Goal: Task Accomplishment & Management: Complete application form

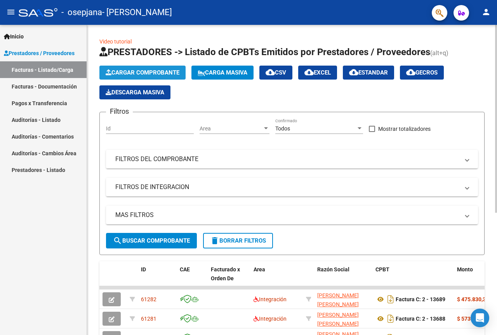
click at [183, 70] on button "Cargar Comprobante" at bounding box center [142, 73] width 86 height 14
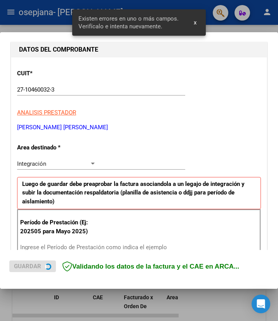
scroll to position [160, 0]
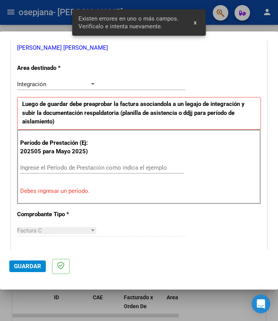
click at [71, 169] on input "Ingrese el Período de Prestación como indica el ejemplo" at bounding box center [58, 167] width 77 height 7
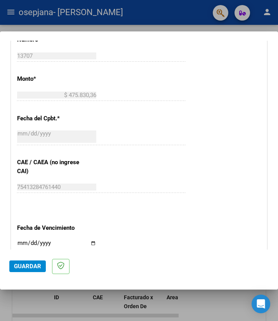
scroll to position [471, 0]
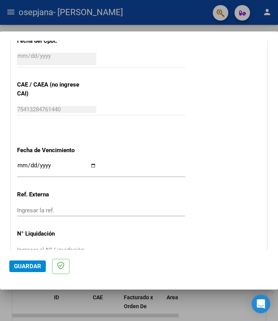
type input "202507"
click at [87, 167] on input "Ingresar la fecha" at bounding box center [56, 168] width 79 height 12
click at [90, 166] on input "Ingresar la fecha" at bounding box center [56, 168] width 79 height 12
type input "[DATE]"
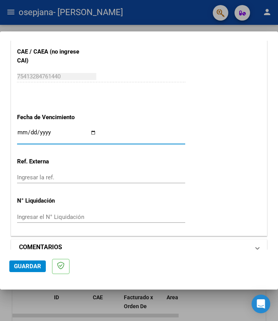
scroll to position [516, 0]
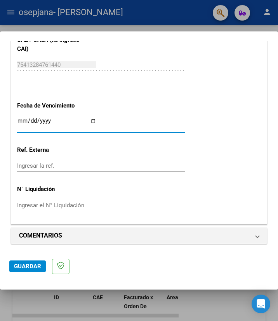
click at [28, 267] on span "Guardar" at bounding box center [27, 266] width 27 height 7
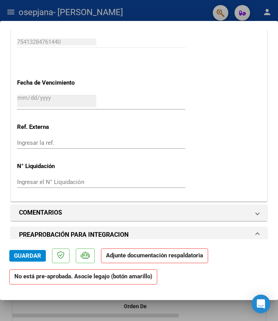
scroll to position [544, 0]
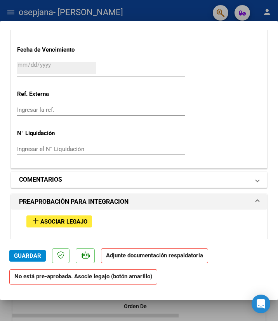
click at [253, 179] on mat-expansion-panel-header "COMENTARIOS" at bounding box center [139, 180] width 256 height 16
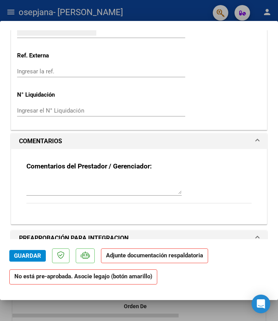
scroll to position [583, 0]
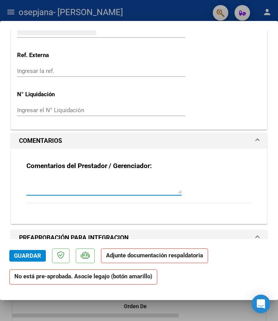
click at [90, 188] on textarea at bounding box center [103, 186] width 155 height 16
type textarea "s"
click at [135, 199] on div at bounding box center [103, 190] width 155 height 26
click at [136, 194] on textarea at bounding box center [103, 186] width 155 height 16
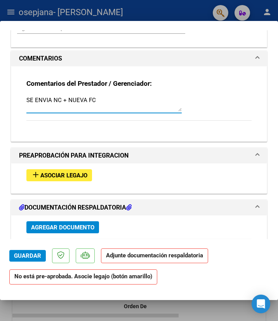
scroll to position [699, 0]
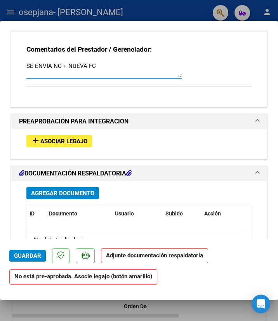
type textarea "SE ENVIA NC + NUEVA FC"
click at [72, 143] on span "Asociar Legajo" at bounding box center [63, 141] width 47 height 7
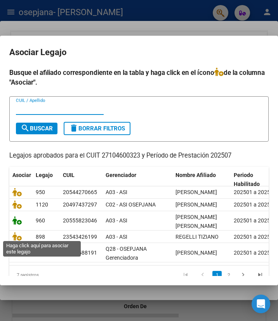
click at [18, 225] on icon at bounding box center [16, 220] width 9 height 9
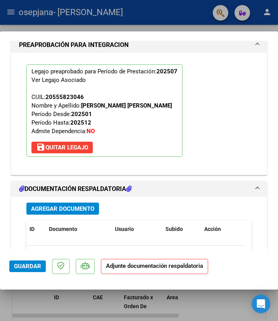
scroll to position [884, 0]
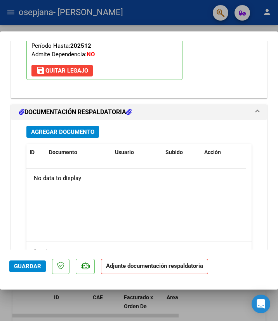
click at [78, 136] on span "Agregar Documento" at bounding box center [62, 132] width 63 height 7
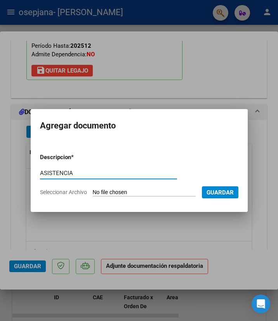
type input "ASISTENCIA"
type input "C:\fakepath\Molina 072025.pdf"
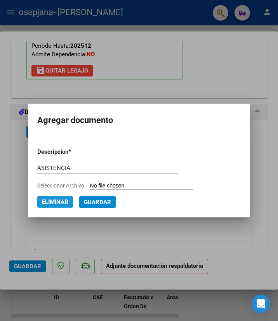
click at [63, 201] on span "Eliminar" at bounding box center [55, 202] width 26 height 7
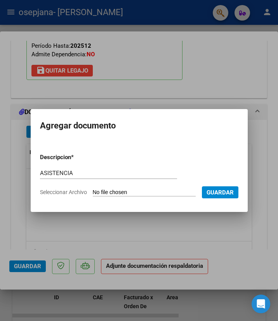
click at [207, 196] on span "Guardar" at bounding box center [220, 192] width 27 height 7
drag, startPoint x: 122, startPoint y: 250, endPoint x: 121, endPoint y: 220, distance: 29.5
click at [124, 244] on div at bounding box center [139, 160] width 278 height 321
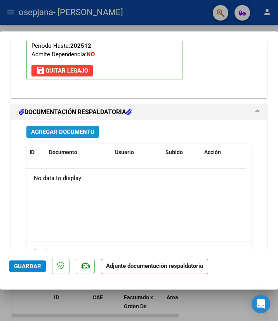
click at [75, 136] on span "Agregar Documento" at bounding box center [62, 132] width 63 height 7
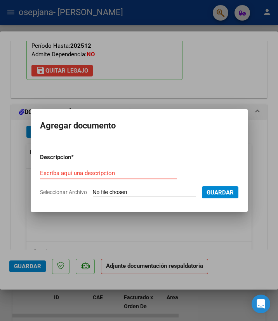
type input "C:\fakepath\Molina 072025.pdf"
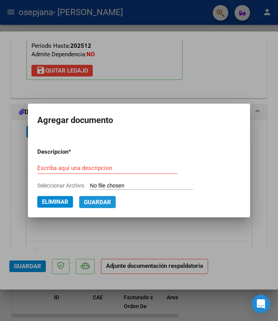
click at [95, 203] on span "Guardar" at bounding box center [97, 202] width 27 height 7
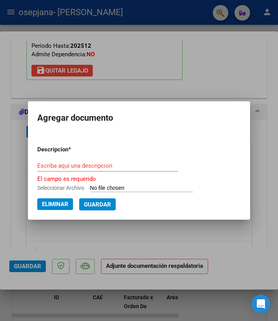
click at [96, 167] on input "Escriba aquí una descripcion" at bounding box center [107, 165] width 141 height 7
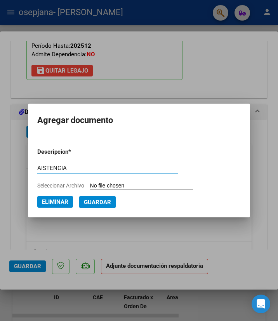
type input "AISTENCIA"
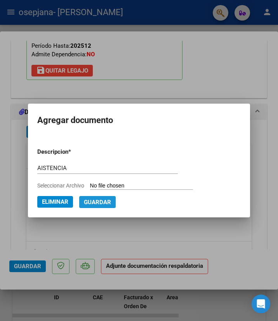
click at [88, 204] on span "Guardar" at bounding box center [97, 202] width 27 height 7
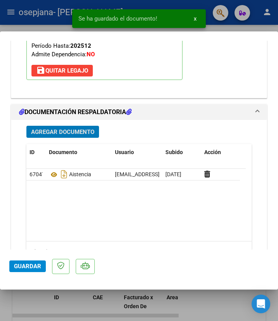
click at [78, 136] on span "Agregar Documento" at bounding box center [62, 132] width 63 height 7
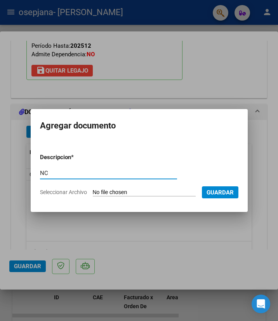
type input "NC"
type input "C:\fakepath\27104600323_013_00002_00001207.pdf"
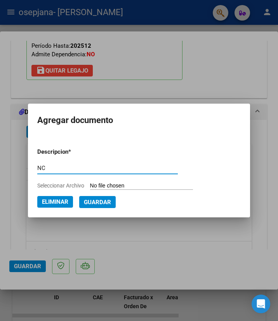
click at [95, 202] on span "Guardar" at bounding box center [97, 202] width 27 height 7
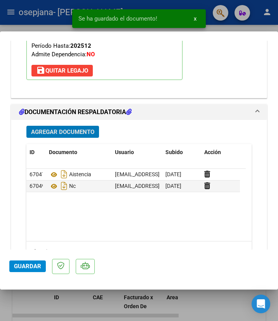
click at [24, 267] on span "Guardar" at bounding box center [27, 266] width 27 height 7
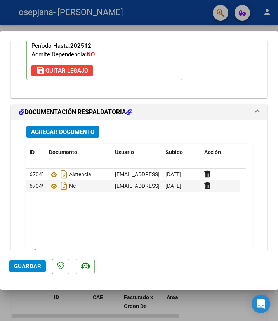
click at [24, 270] on span "Guardar" at bounding box center [27, 266] width 27 height 7
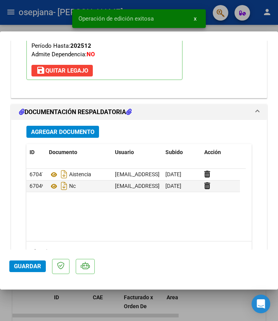
click at [55, 28] on div at bounding box center [139, 160] width 278 height 321
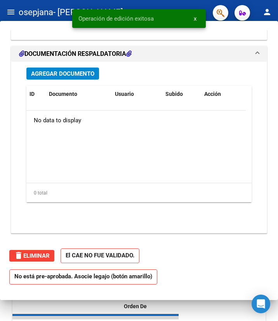
scroll to position [0, 0]
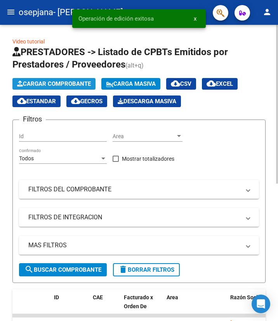
click at [61, 85] on span "Cargar Comprobante" at bounding box center [54, 83] width 74 height 7
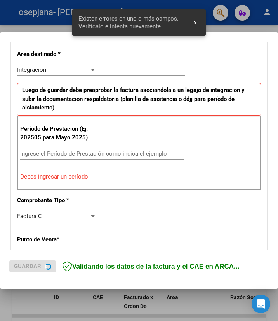
scroll to position [175, 0]
click at [49, 152] on input "Ingrese el Período de Prestación como indica el ejemplo" at bounding box center [58, 153] width 77 height 7
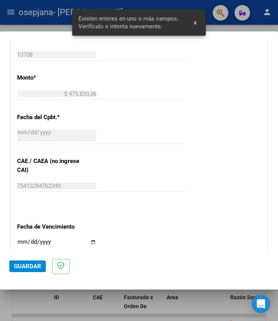
scroll to position [447, 0]
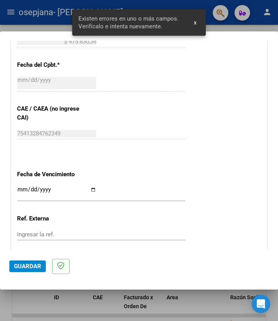
type input "202507"
click at [91, 190] on input "Ingresar la fecha" at bounding box center [56, 193] width 79 height 12
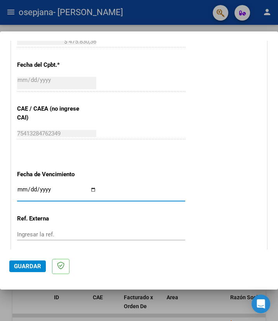
type input "[DATE]"
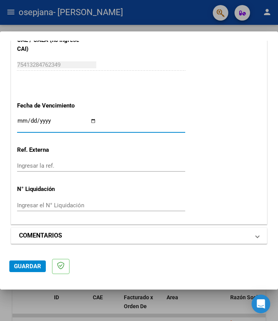
click at [256, 235] on span at bounding box center [257, 235] width 3 height 9
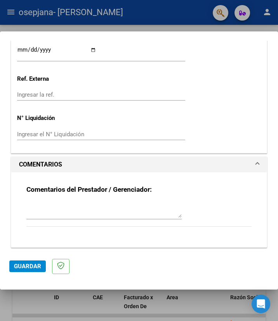
scroll to position [591, 0]
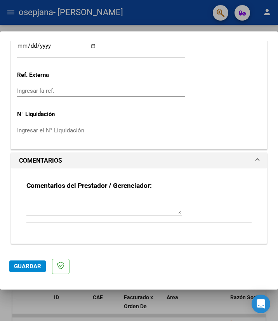
click at [61, 210] on textarea at bounding box center [103, 207] width 155 height 16
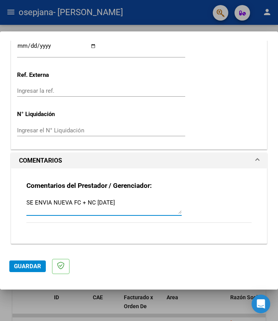
type textarea "SE ENVIA NUEVA FC + NC [DATE]"
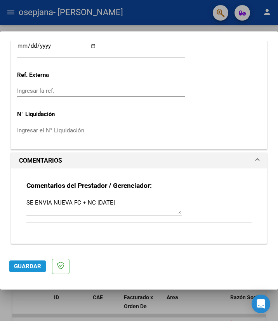
click at [27, 262] on button "Guardar" at bounding box center [27, 267] width 37 height 12
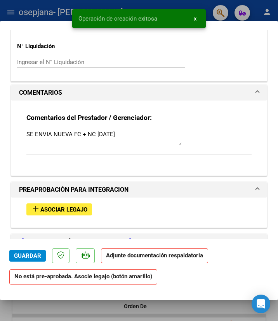
scroll to position [699, 0]
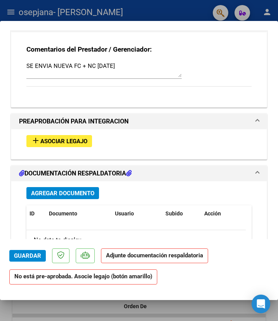
click at [68, 134] on div "add Asociar Legajo" at bounding box center [139, 141] width 237 height 24
click at [67, 138] on span "Asociar Legajo" at bounding box center [63, 141] width 47 height 7
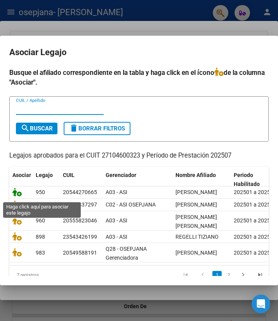
click at [20, 196] on icon at bounding box center [16, 192] width 9 height 9
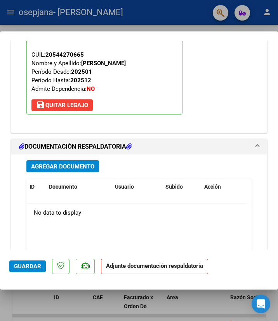
scroll to position [923, 0]
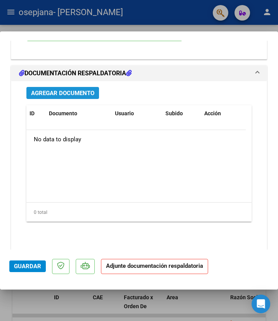
click at [72, 97] on span "Agregar Documento" at bounding box center [62, 93] width 63 height 7
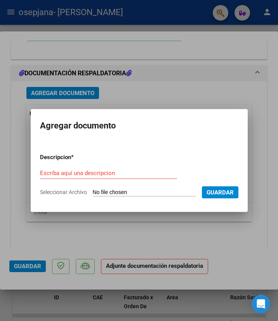
type input "C:\fakepath\27104600323_013_00002_00001208.pdf"
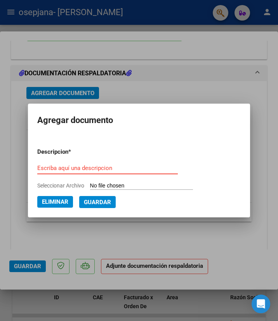
click at [90, 169] on input "Escriba aquí una descripcion" at bounding box center [107, 168] width 141 height 7
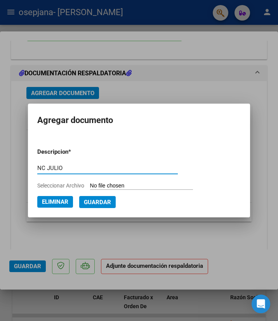
type input "NC JULIO"
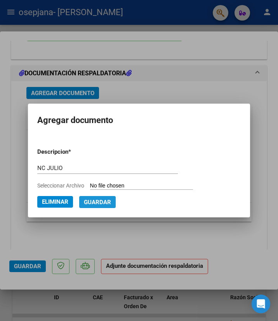
click at [108, 205] on span "Guardar" at bounding box center [97, 202] width 27 height 7
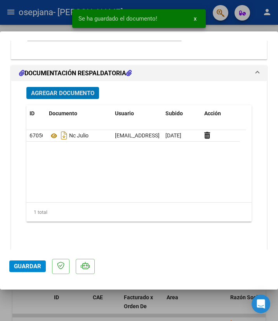
click at [80, 97] on span "Agregar Documento" at bounding box center [62, 93] width 63 height 7
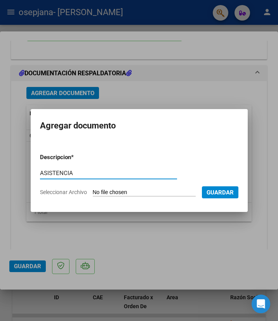
type input "ASISTENCIA"
type input "C:\fakepath\[PERSON_NAME] 0725.pdf"
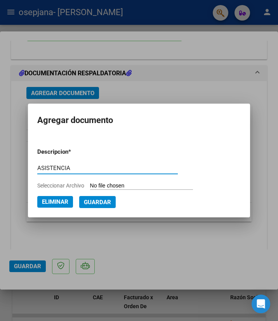
click at [101, 204] on span "Guardar" at bounding box center [97, 202] width 27 height 7
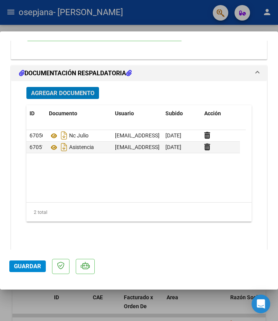
click at [26, 269] on span "Guardar" at bounding box center [27, 266] width 27 height 7
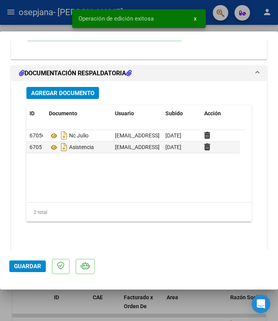
click at [32, 25] on div at bounding box center [139, 160] width 278 height 321
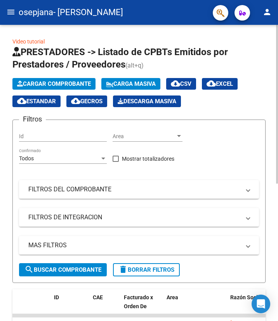
click at [51, 80] on button "Cargar Comprobante" at bounding box center [53, 84] width 83 height 12
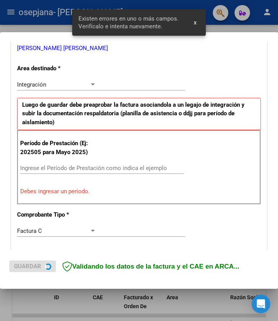
scroll to position [132, 0]
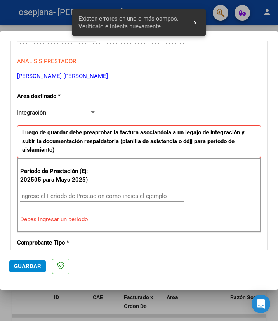
click at [66, 200] on div "Ingrese el Período de Prestación como indica el ejemplo" at bounding box center [102, 196] width 164 height 12
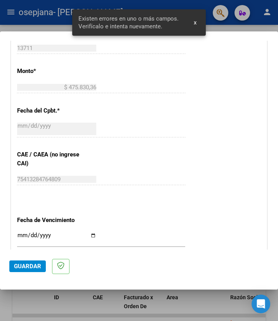
scroll to position [404, 0]
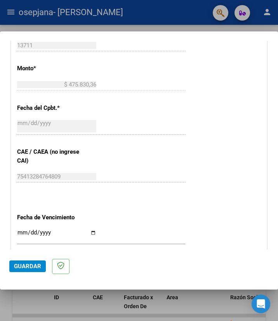
type input "202508"
click at [92, 233] on input "Ingresar la fecha" at bounding box center [56, 236] width 79 height 12
type input "[DATE]"
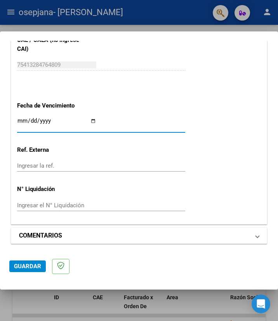
click at [245, 237] on span "COMENTARIOS" at bounding box center [137, 235] width 237 height 9
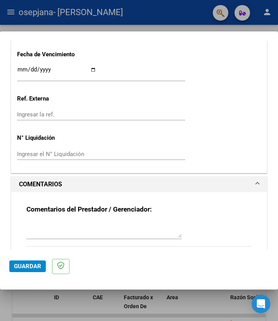
scroll to position [591, 0]
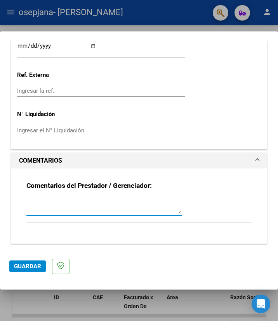
click at [55, 213] on textarea at bounding box center [103, 207] width 155 height 16
type textarea "SE ENVIA NUEVA FC + [GEOGRAPHIC_DATA] [DATE]"
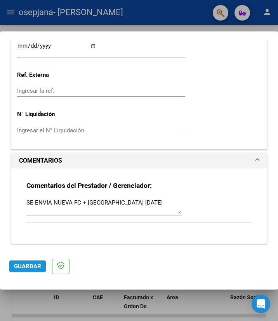
click at [35, 270] on span "Guardar" at bounding box center [27, 266] width 27 height 7
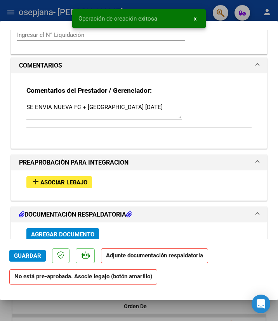
scroll to position [661, 0]
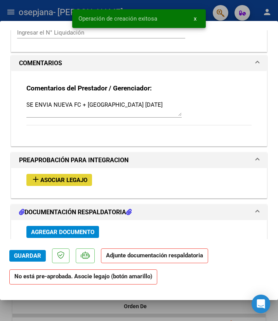
click at [72, 181] on span "Asociar Legajo" at bounding box center [63, 180] width 47 height 7
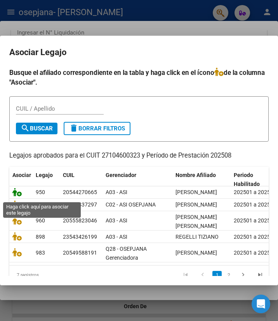
click at [17, 196] on icon at bounding box center [16, 192] width 9 height 9
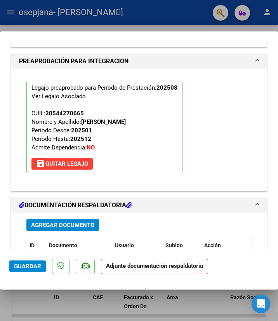
scroll to position [884, 0]
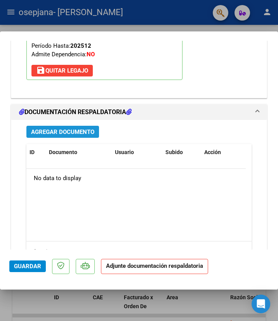
click at [82, 136] on span "Agregar Documento" at bounding box center [62, 132] width 63 height 7
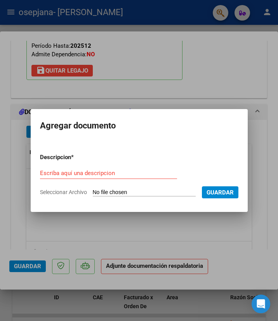
type input "C:\fakepath\[PERSON_NAME] 0825.pdf"
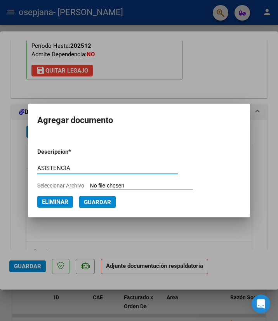
type input "ASISTENCIA"
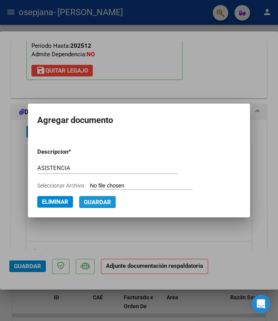
click at [96, 203] on span "Guardar" at bounding box center [97, 202] width 27 height 7
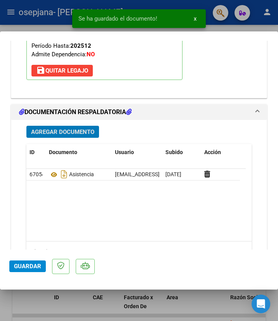
click at [84, 136] on span "Agregar Documento" at bounding box center [62, 132] width 63 height 7
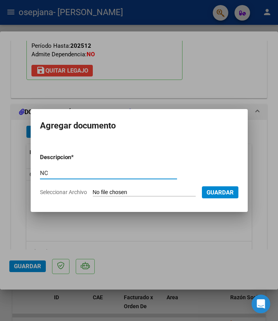
type input "NC"
type input "C:\fakepath\27104600323_013_00002_00001209.pdf"
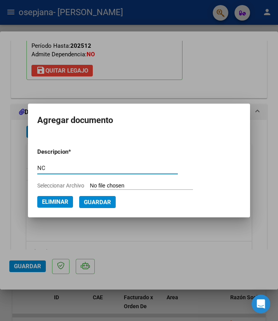
click at [99, 200] on span "Guardar" at bounding box center [97, 202] width 27 height 7
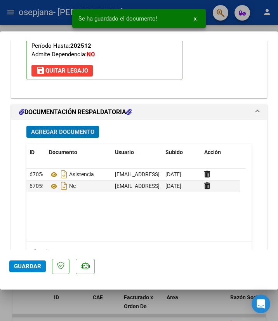
click at [20, 268] on span "Guardar" at bounding box center [27, 266] width 27 height 7
click at [34, 23] on div at bounding box center [139, 160] width 278 height 321
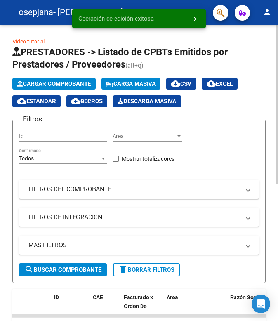
click at [68, 81] on span "Cargar Comprobante" at bounding box center [54, 83] width 74 height 7
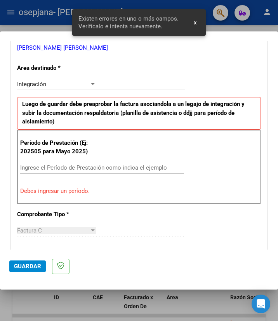
scroll to position [175, 0]
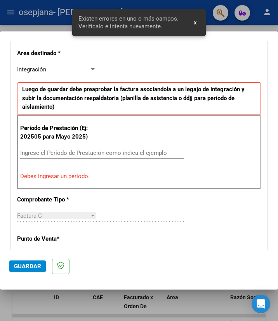
click at [103, 156] on div "Ingrese el Período de Prestación como indica el ejemplo" at bounding box center [102, 153] width 164 height 12
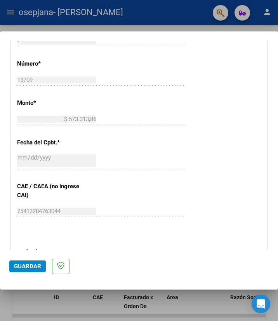
scroll to position [447, 0]
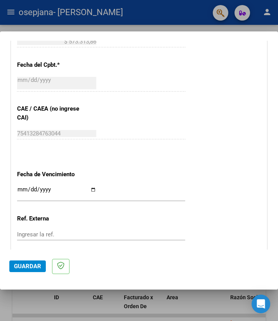
type input "202508"
click at [91, 191] on input "Ingresar la fecha" at bounding box center [56, 193] width 79 height 12
type input "[DATE]"
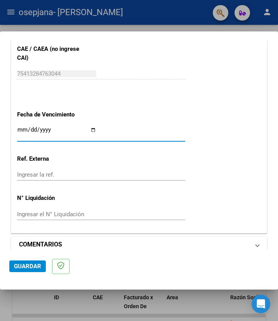
scroll to position [516, 0]
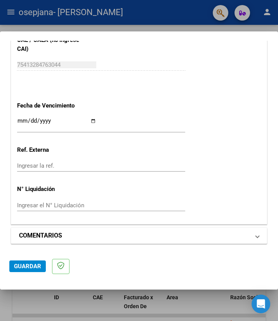
click at [250, 235] on mat-expansion-panel-header "COMENTARIOS" at bounding box center [139, 236] width 256 height 16
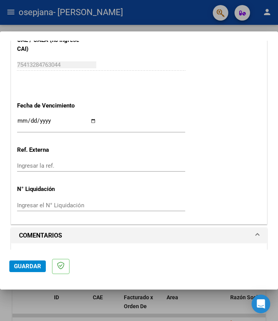
scroll to position [591, 0]
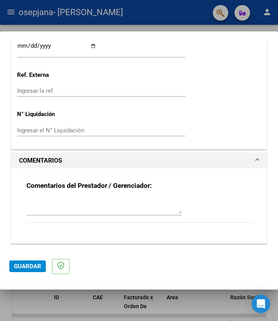
click at [114, 207] on textarea at bounding box center [103, 207] width 155 height 16
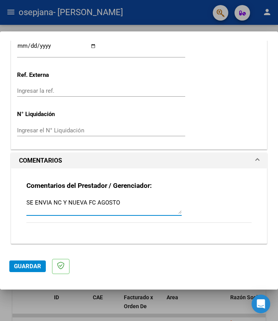
type textarea "SE ENVIA NC Y NUEVA FC AGOSTO"
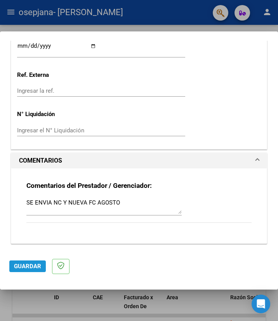
click at [30, 264] on span "Guardar" at bounding box center [27, 266] width 27 height 7
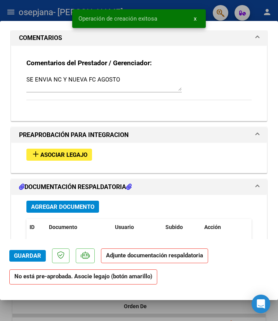
scroll to position [738, 0]
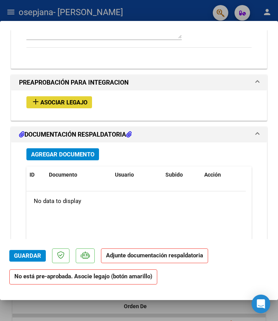
click at [75, 100] on span "Asociar Legajo" at bounding box center [63, 102] width 47 height 7
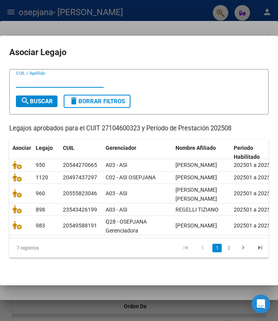
scroll to position [47, 0]
click at [225, 248] on link "2" at bounding box center [228, 248] width 9 height 9
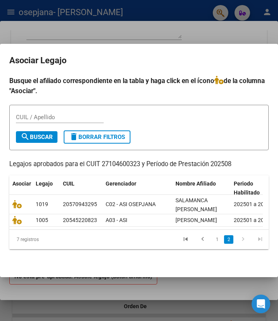
scroll to position [0, 0]
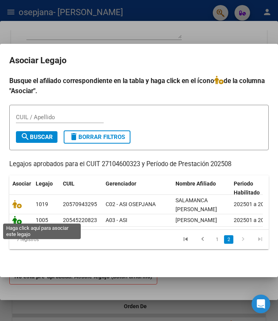
click at [16, 218] on icon at bounding box center [16, 220] width 9 height 9
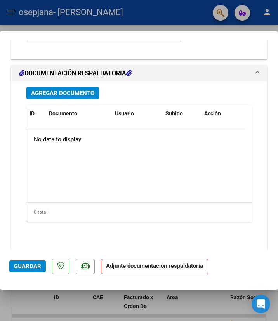
scroll to position [940, 0]
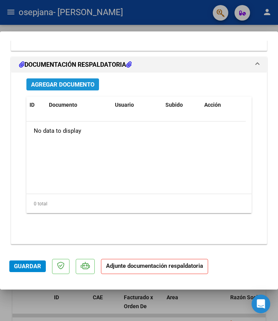
click at [85, 86] on span "Agregar Documento" at bounding box center [62, 84] width 63 height 7
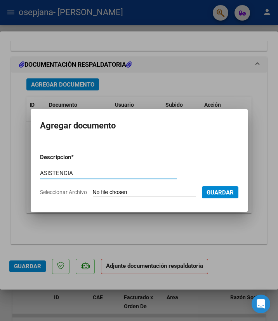
type input "ASISTENCIA"
type input "C:\fakepath\ARCE 0825.pdf"
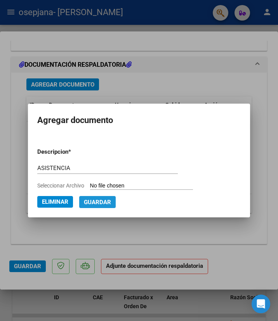
click at [99, 202] on span "Guardar" at bounding box center [97, 202] width 27 height 7
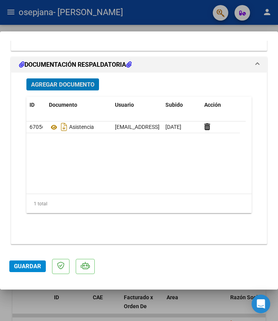
click at [66, 84] on span "Agregar Documento" at bounding box center [62, 84] width 63 height 7
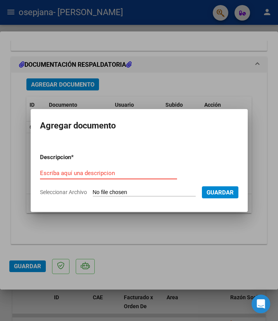
type input "C:\fakepath\27104600323_013_00002_00001211.pdf"
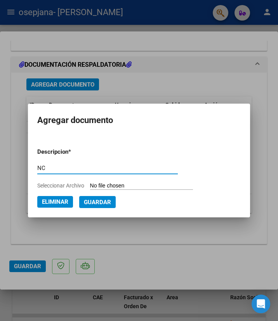
type input "NC"
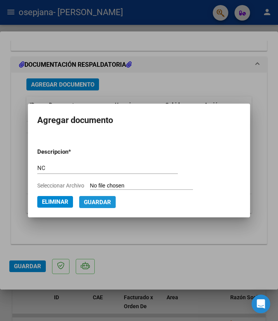
click at [97, 201] on span "Guardar" at bounding box center [97, 202] width 27 height 7
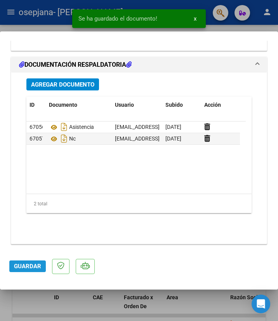
click at [33, 269] on span "Guardar" at bounding box center [27, 266] width 27 height 7
click at [26, 270] on span "Guardar" at bounding box center [27, 266] width 27 height 7
click at [47, 25] on div at bounding box center [139, 160] width 278 height 321
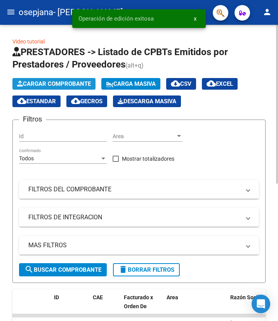
click at [49, 81] on span "Cargar Comprobante" at bounding box center [54, 83] width 74 height 7
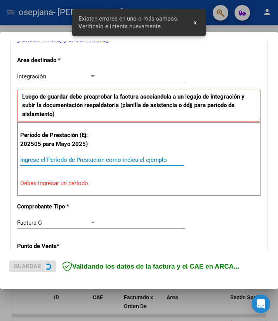
click at [85, 157] on input "Ingrese el Período de Prestación como indica el ejemplo" at bounding box center [58, 160] width 77 height 7
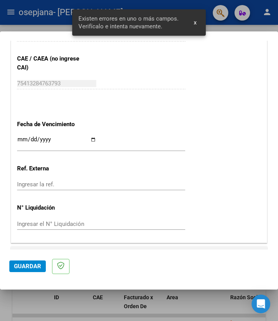
scroll to position [516, 0]
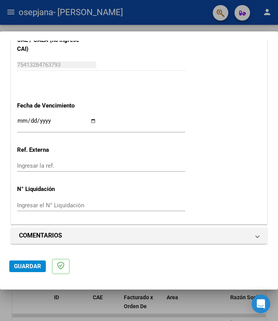
type input "202508"
click at [93, 121] on input "Ingresar la fecha" at bounding box center [56, 124] width 79 height 12
type input "[DATE]"
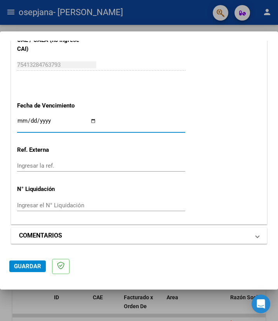
click at [255, 234] on mat-expansion-panel-header "COMENTARIOS" at bounding box center [139, 236] width 256 height 16
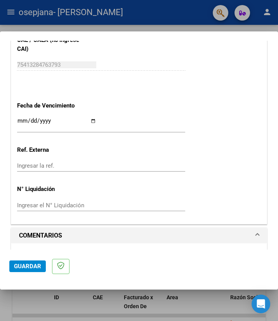
scroll to position [591, 0]
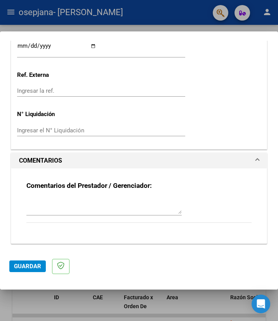
click at [50, 212] on textarea at bounding box center [103, 207] width 155 height 16
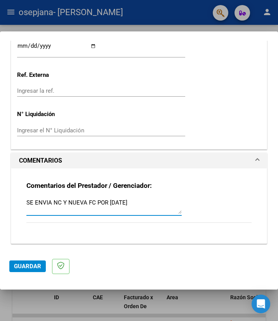
type textarea "SE ENVIA NC Y NUEVA FC POR [DATE]"
click at [24, 265] on span "Guardar" at bounding box center [27, 266] width 27 height 7
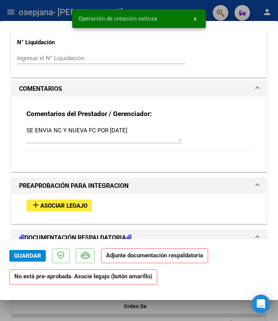
scroll to position [661, 0]
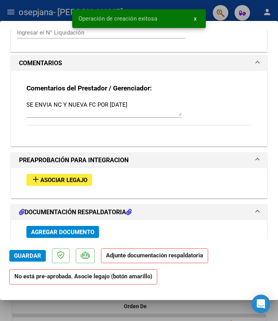
click at [82, 181] on span "Asociar Legajo" at bounding box center [63, 180] width 47 height 7
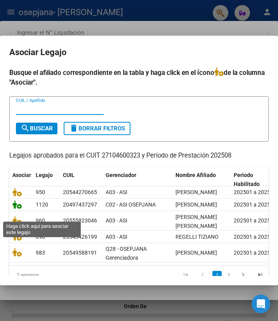
click at [16, 209] on icon at bounding box center [16, 205] width 9 height 9
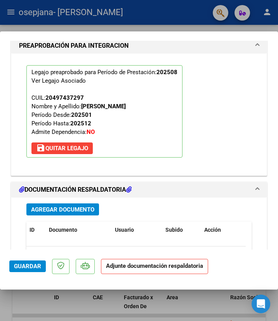
scroll to position [845, 0]
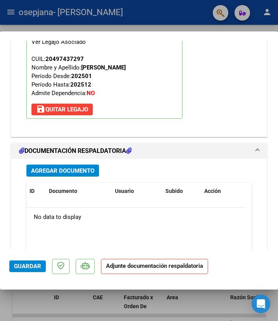
click at [87, 174] on span "Agregar Documento" at bounding box center [62, 170] width 63 height 7
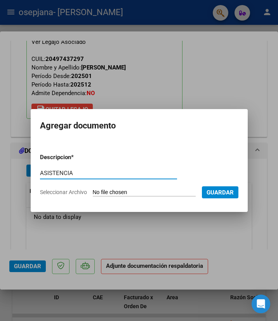
type input "ASISTENCIA"
type input "C:\fakepath\magarelli 082025.pdf"
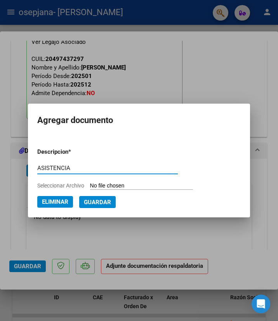
click at [102, 205] on span "Guardar" at bounding box center [97, 202] width 27 height 7
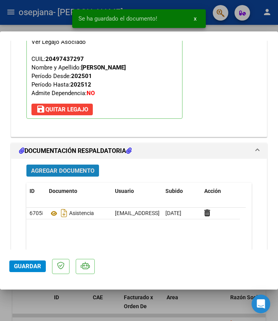
click at [67, 174] on span "Agregar Documento" at bounding box center [62, 170] width 63 height 7
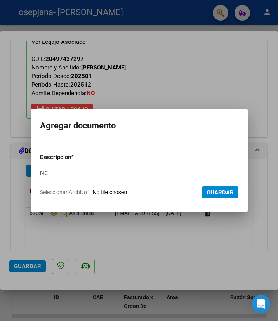
type input "NC"
type input "C:\fakepath\27104600323_013_00002_00001209.pdf"
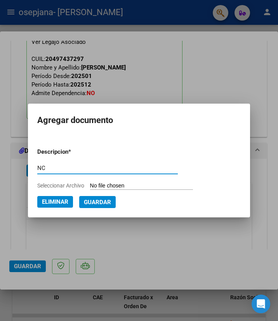
click at [88, 201] on span "Guardar" at bounding box center [97, 202] width 27 height 7
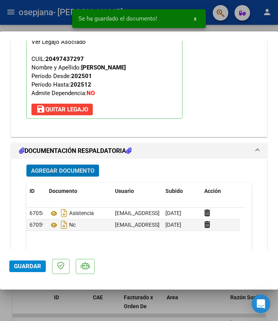
click at [28, 271] on button "Guardar" at bounding box center [27, 267] width 37 height 12
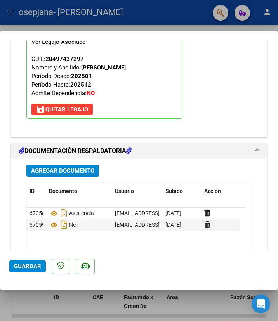
click at [35, 264] on span "Guardar" at bounding box center [27, 266] width 27 height 7
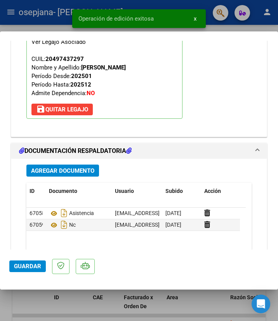
click at [54, 25] on div at bounding box center [139, 160] width 278 height 321
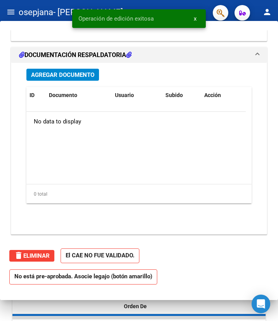
scroll to position [0, 0]
